Goal: Find specific page/section: Find specific page/section

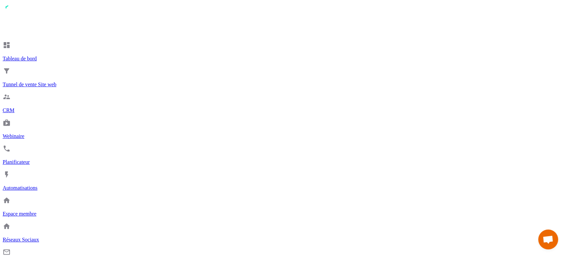
drag, startPoint x: 240, startPoint y: 76, endPoint x: 174, endPoint y: 75, distance: 66.0
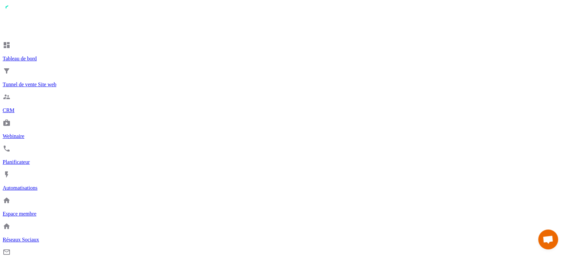
copy h3 "upsell 2 - Hopono"
drag, startPoint x: 293, startPoint y: 75, endPoint x: 181, endPoint y: 74, distance: 112.4
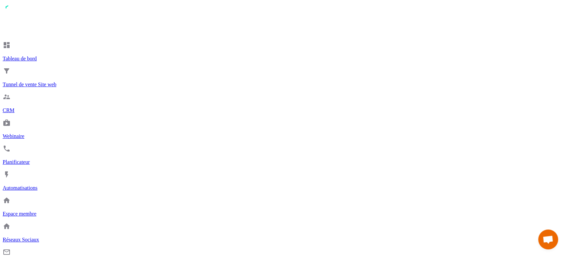
copy h3 "upsell 3 - Chakras + Hopono"
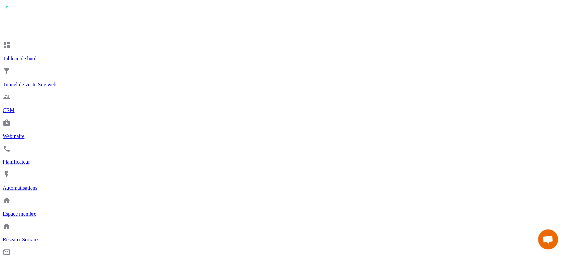
drag, startPoint x: 280, startPoint y: 79, endPoint x: 181, endPoint y: 75, distance: 99.2
copy h3 "REMERCIEMENT FINAL"
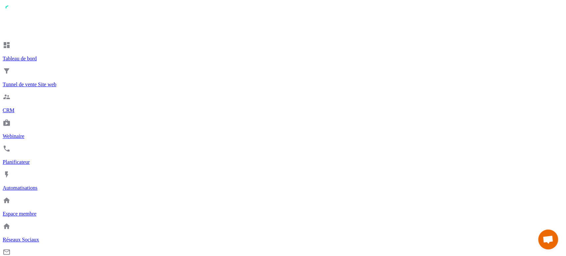
click at [10, 93] on div "CRM" at bounding box center [283, 103] width 561 height 21
click at [13, 93] on img at bounding box center [15, 97] width 8 height 8
click at [14, 93] on img at bounding box center [15, 97] width 8 height 8
click at [11, 41] on img at bounding box center [15, 45] width 8 height 8
